Goal: Transaction & Acquisition: Purchase product/service

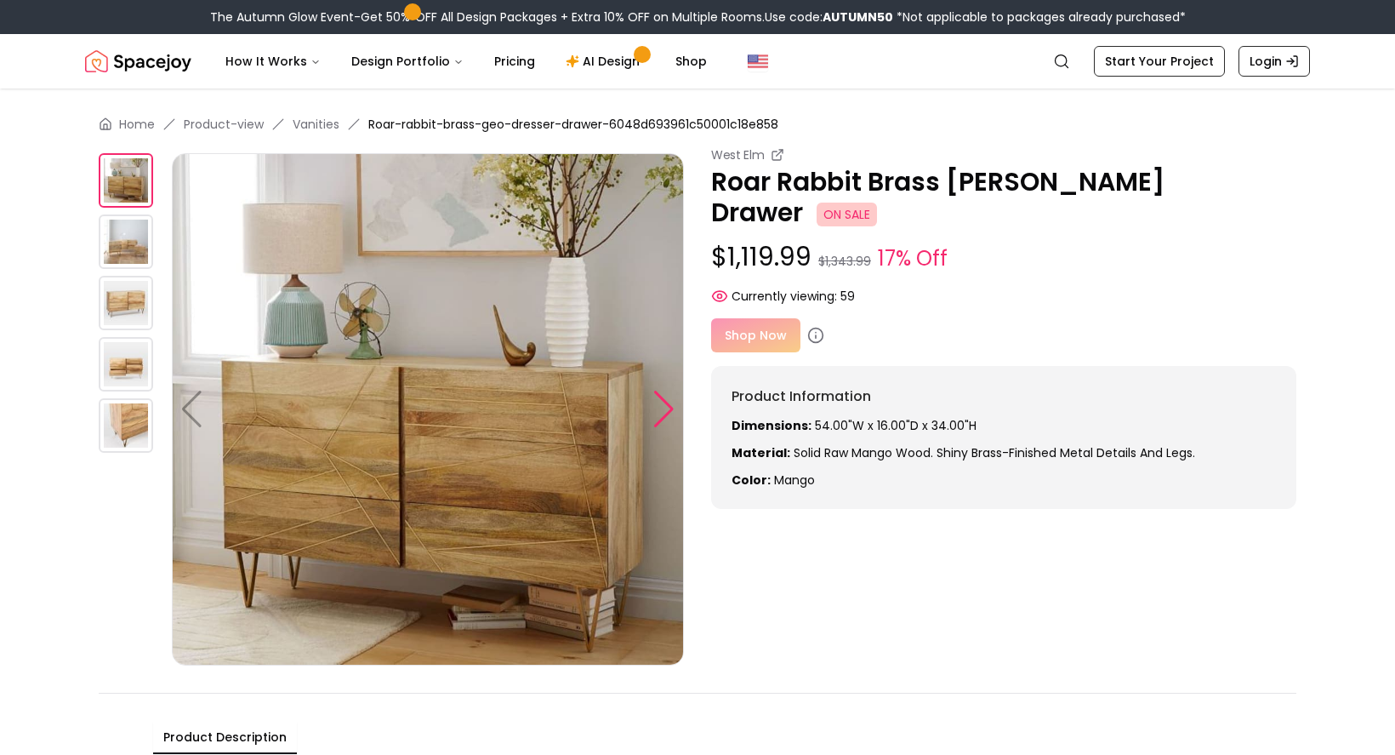
click at [661, 408] on div at bounding box center [664, 408] width 23 height 37
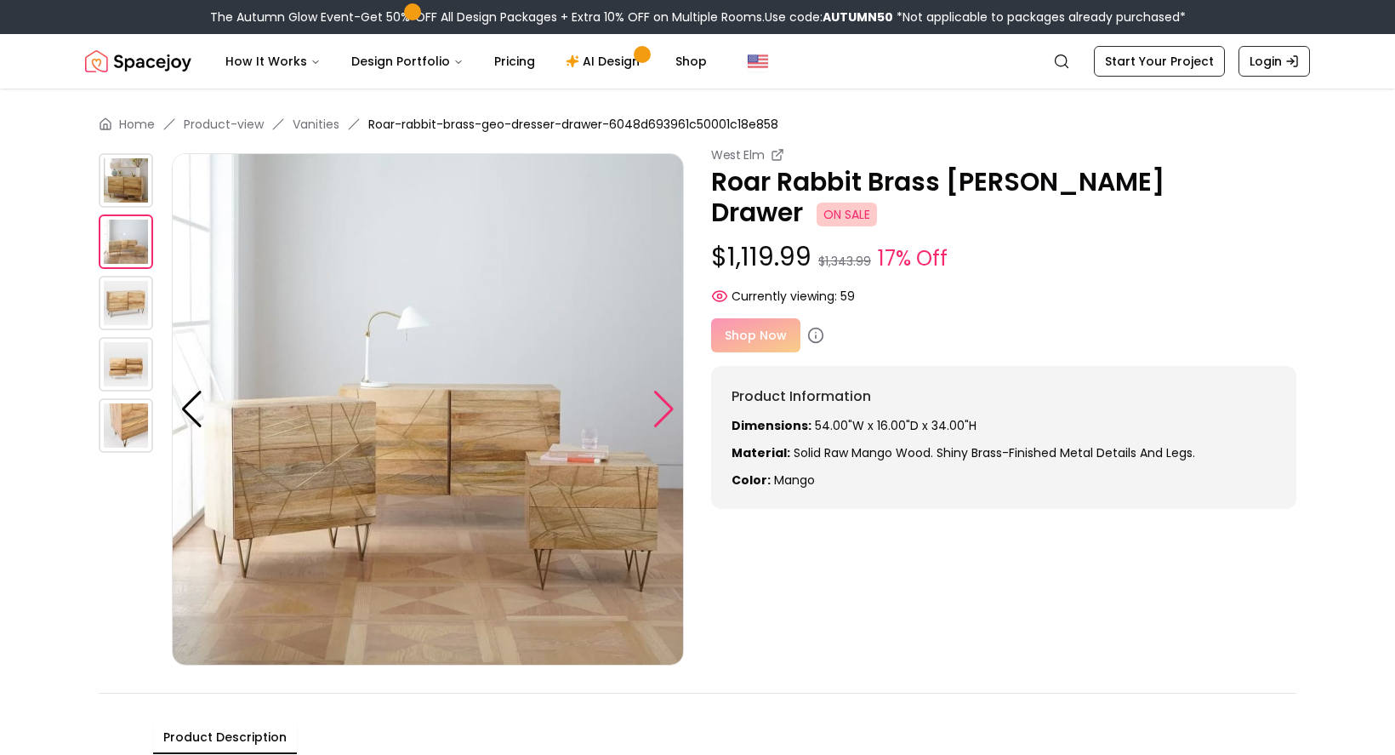
click at [661, 408] on div at bounding box center [664, 408] width 23 height 37
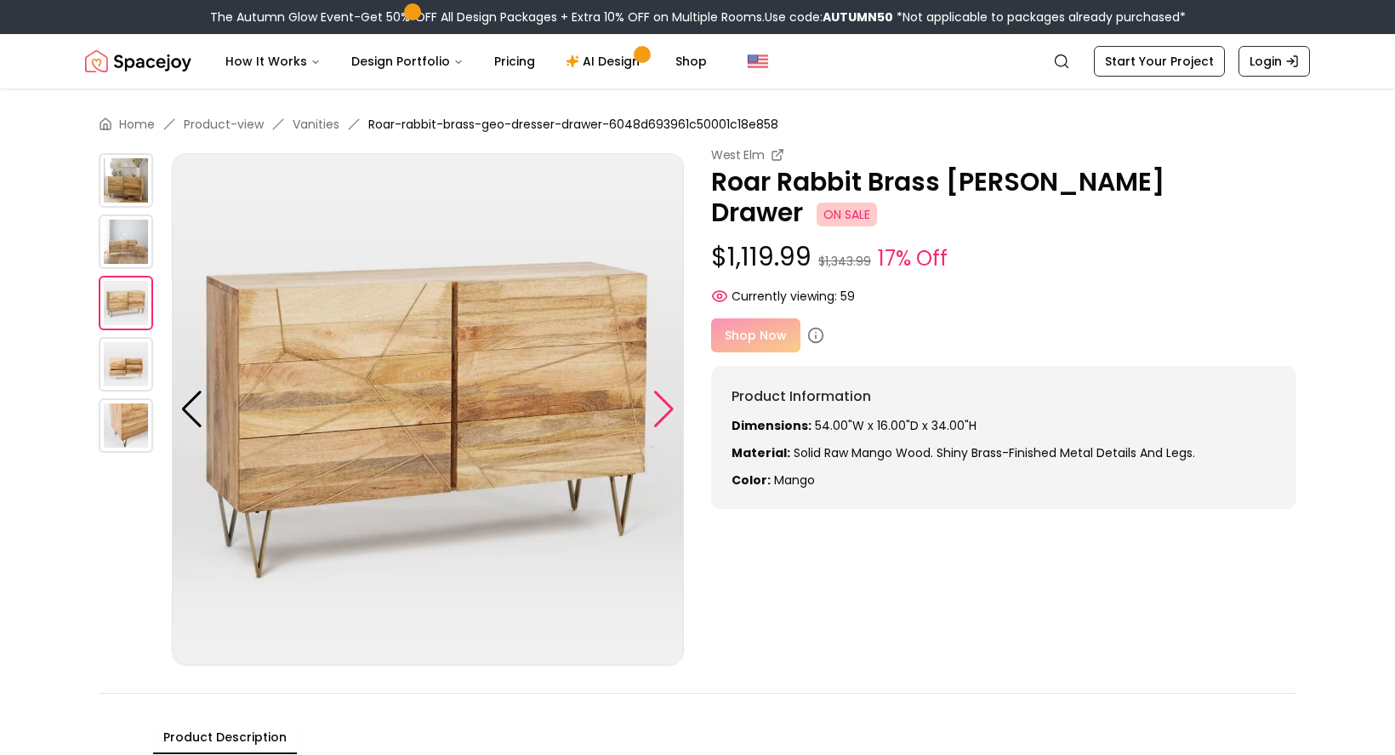
click at [661, 408] on div at bounding box center [664, 408] width 23 height 37
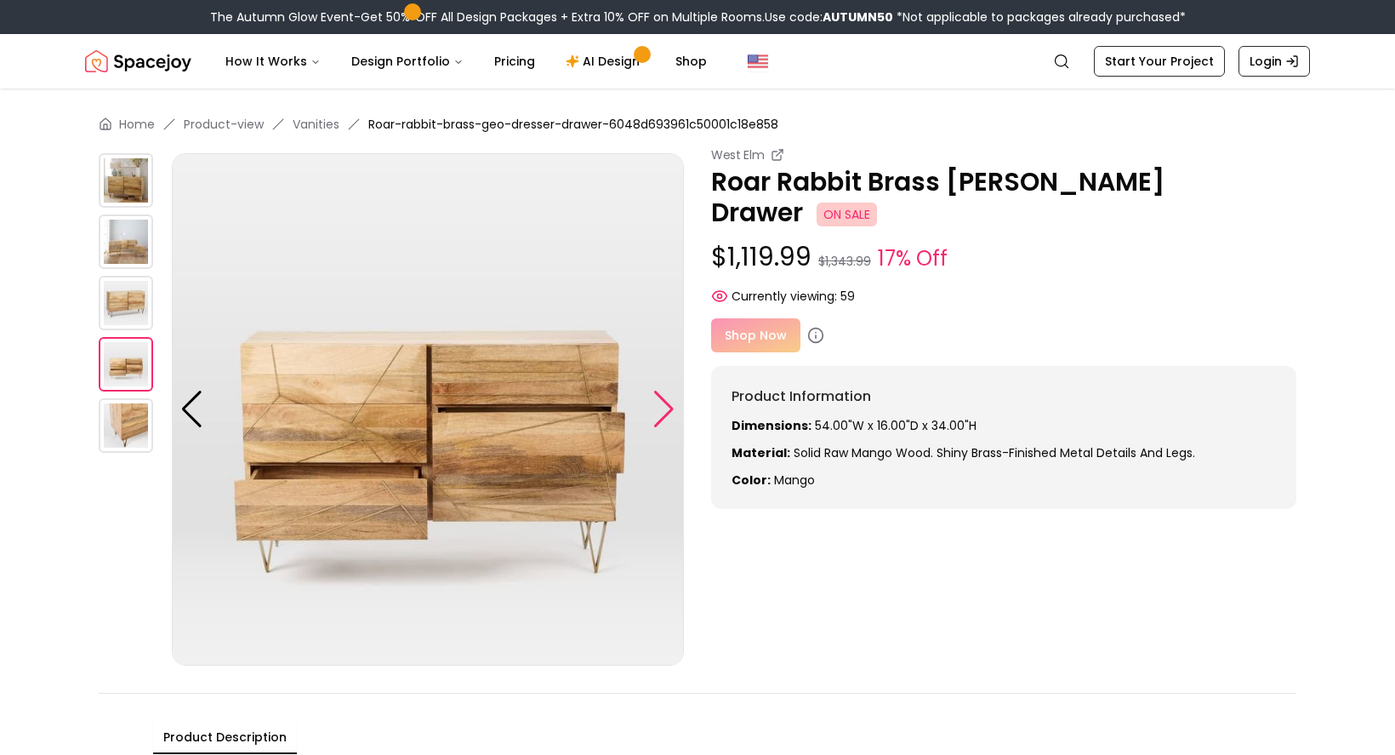
click at [661, 408] on div at bounding box center [664, 408] width 23 height 37
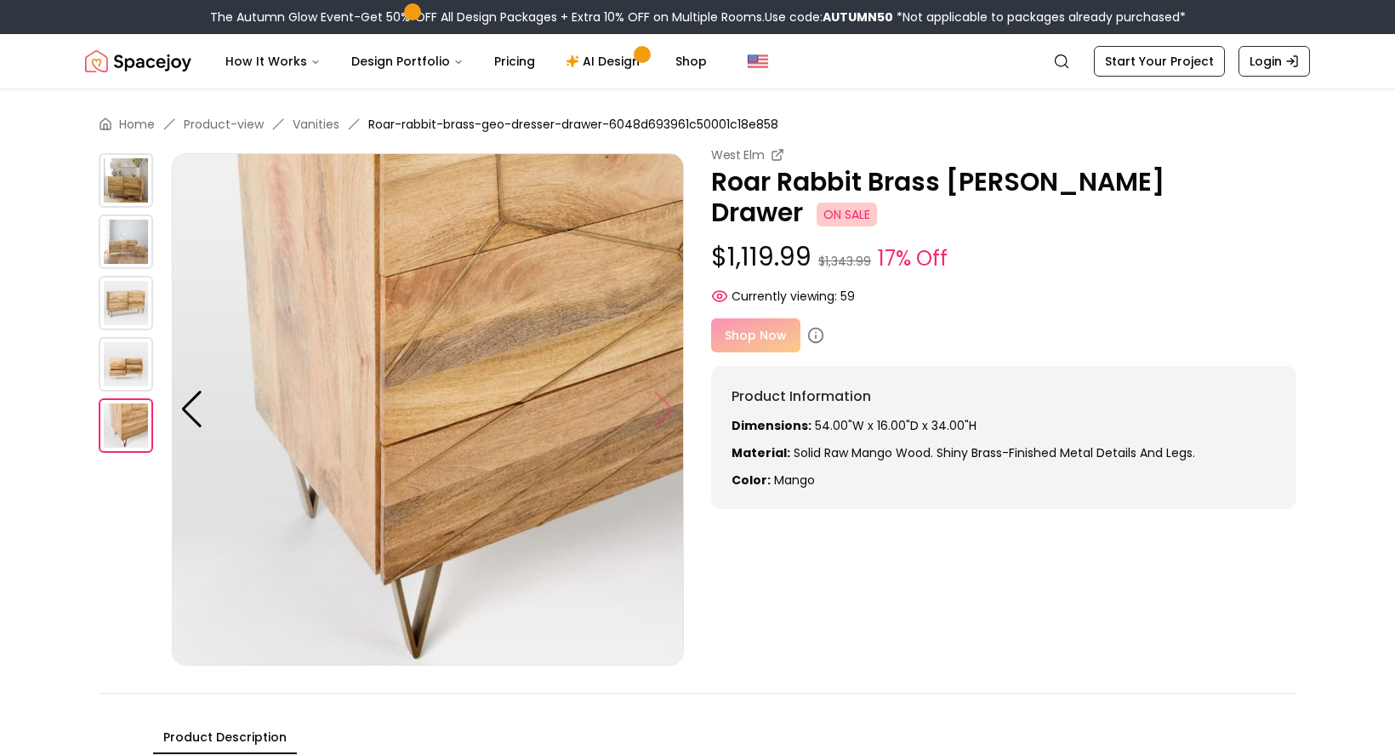
click at [661, 408] on img at bounding box center [428, 409] width 512 height 512
click at [655, 405] on img at bounding box center [428, 409] width 512 height 512
click at [1041, 288] on div "Currently viewing: 59" at bounding box center [1003, 296] width 585 height 17
click at [735, 318] on div "Shop Now" at bounding box center [1003, 335] width 585 height 34
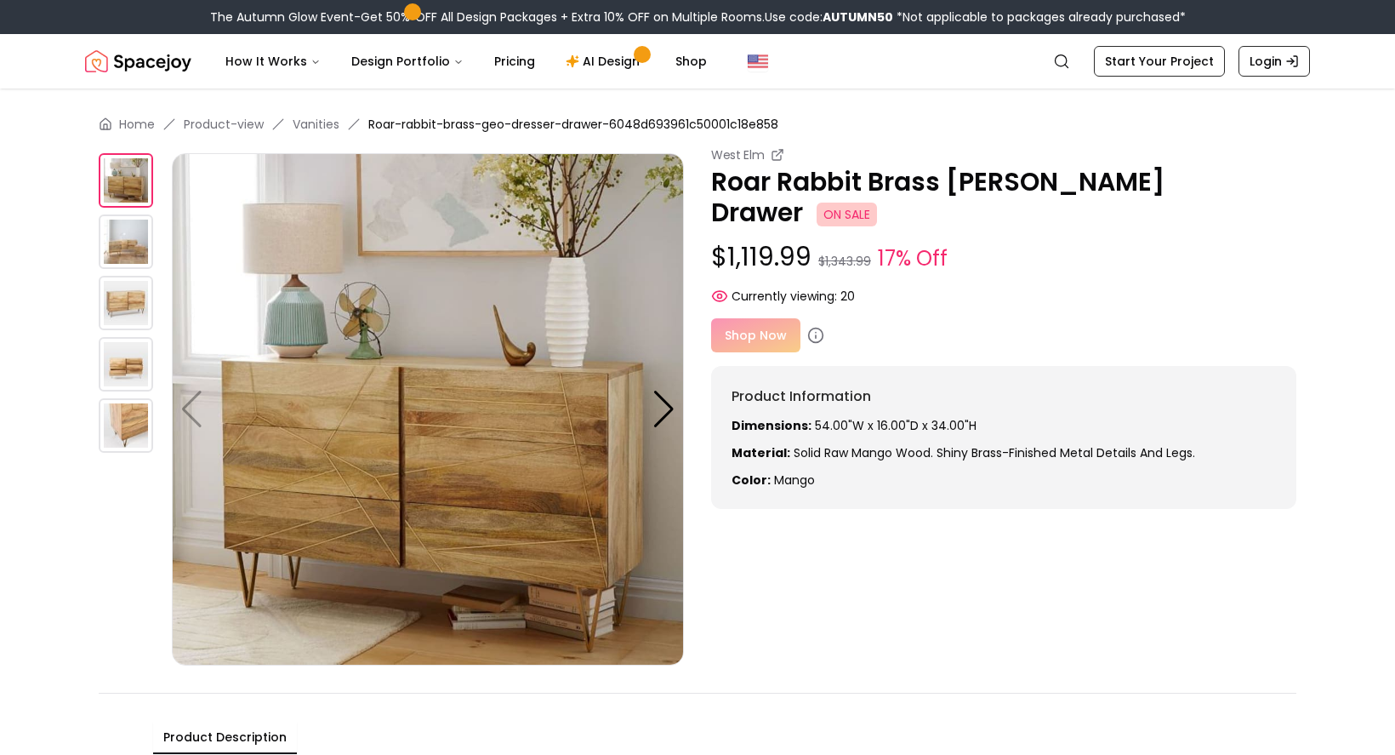
click at [761, 318] on div "Shop Now" at bounding box center [1003, 335] width 585 height 34
click at [811, 327] on icon at bounding box center [815, 335] width 17 height 17
click at [815, 327] on icon at bounding box center [815, 335] width 17 height 17
